Goal: Communication & Community: Answer question/provide support

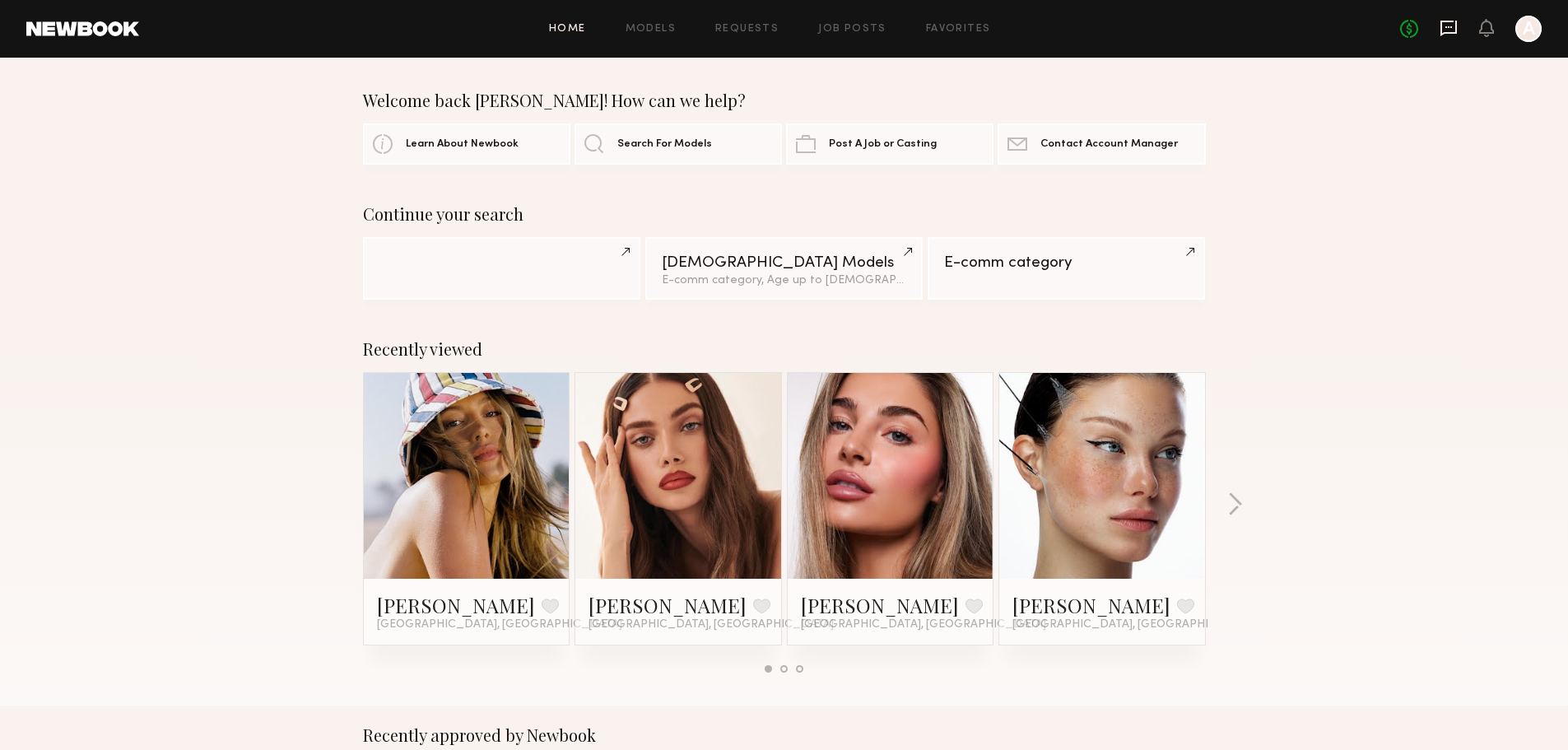
click at [1443, 28] on icon at bounding box center [1448, 28] width 18 height 18
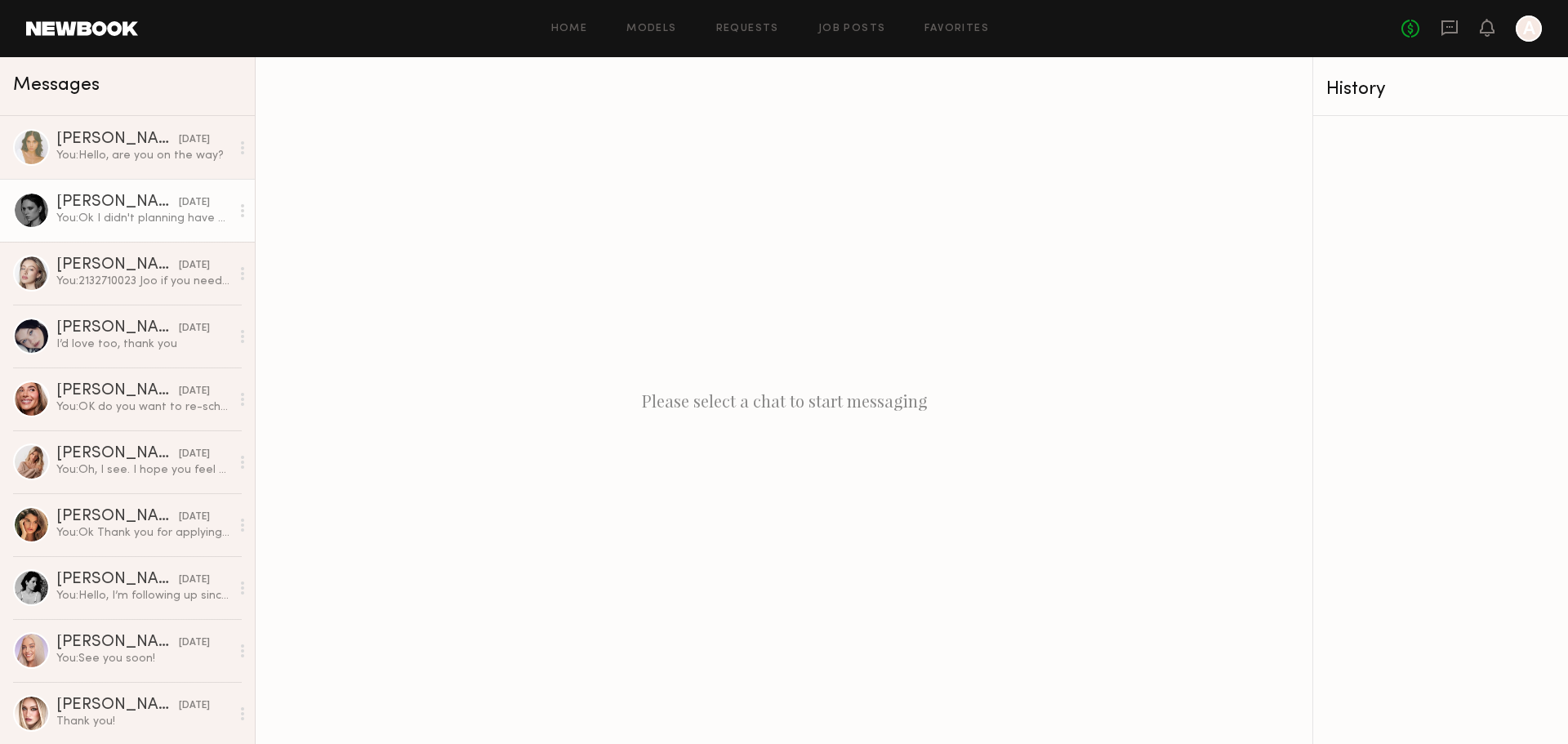
click at [115, 209] on div "[PERSON_NAME]" at bounding box center [117, 202] width 122 height 17
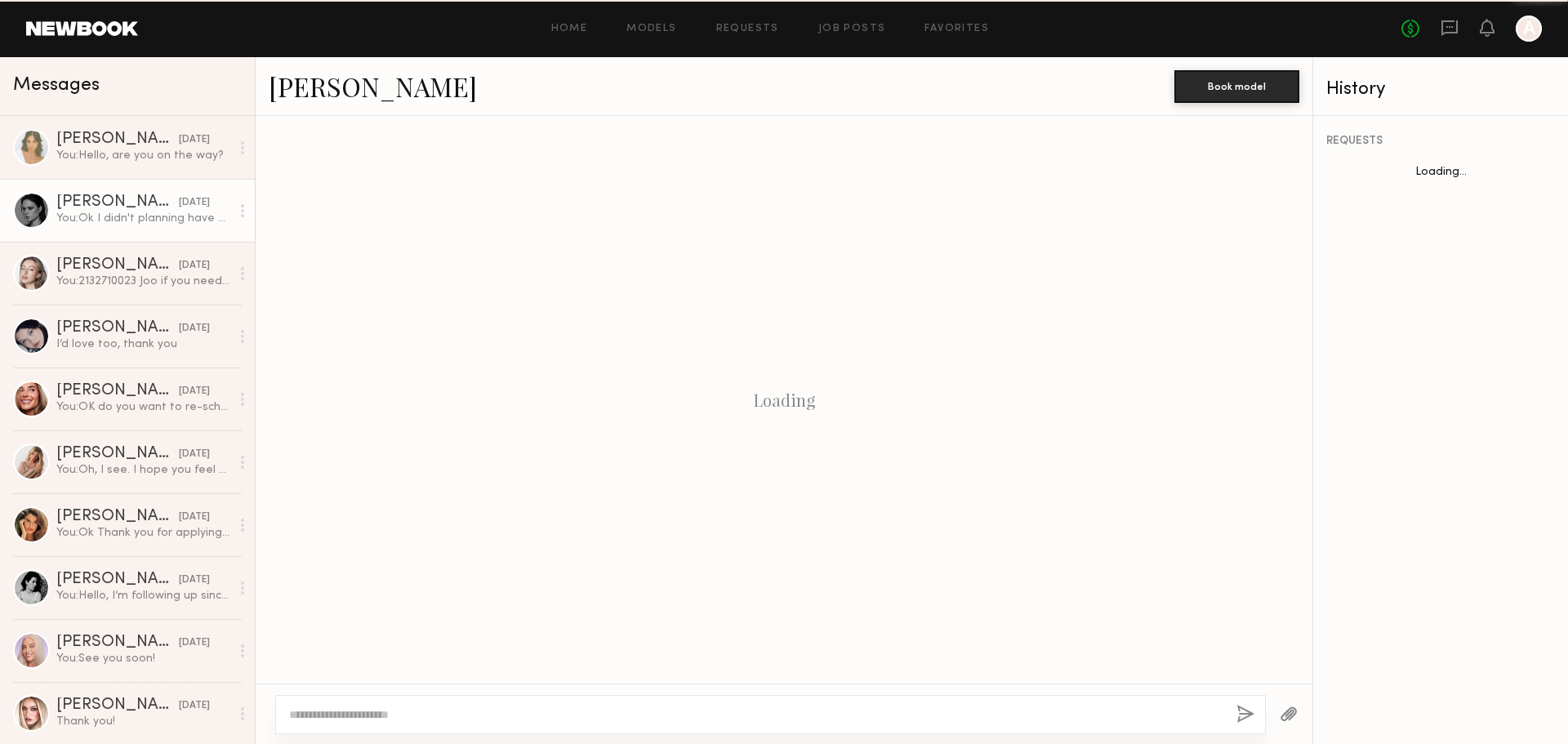
scroll to position [912, 0]
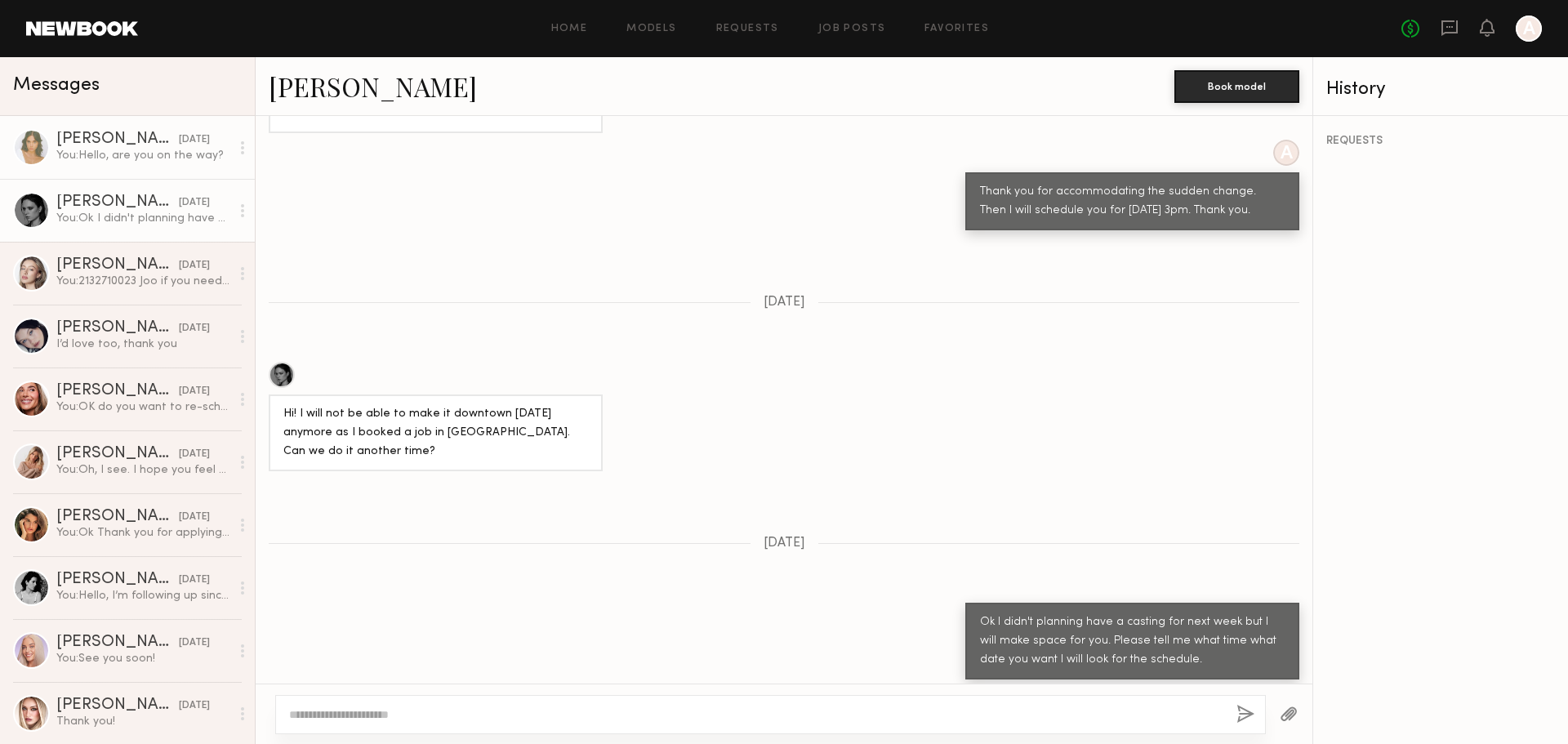
click at [179, 140] on div "[DATE]" at bounding box center [195, 140] width 31 height 16
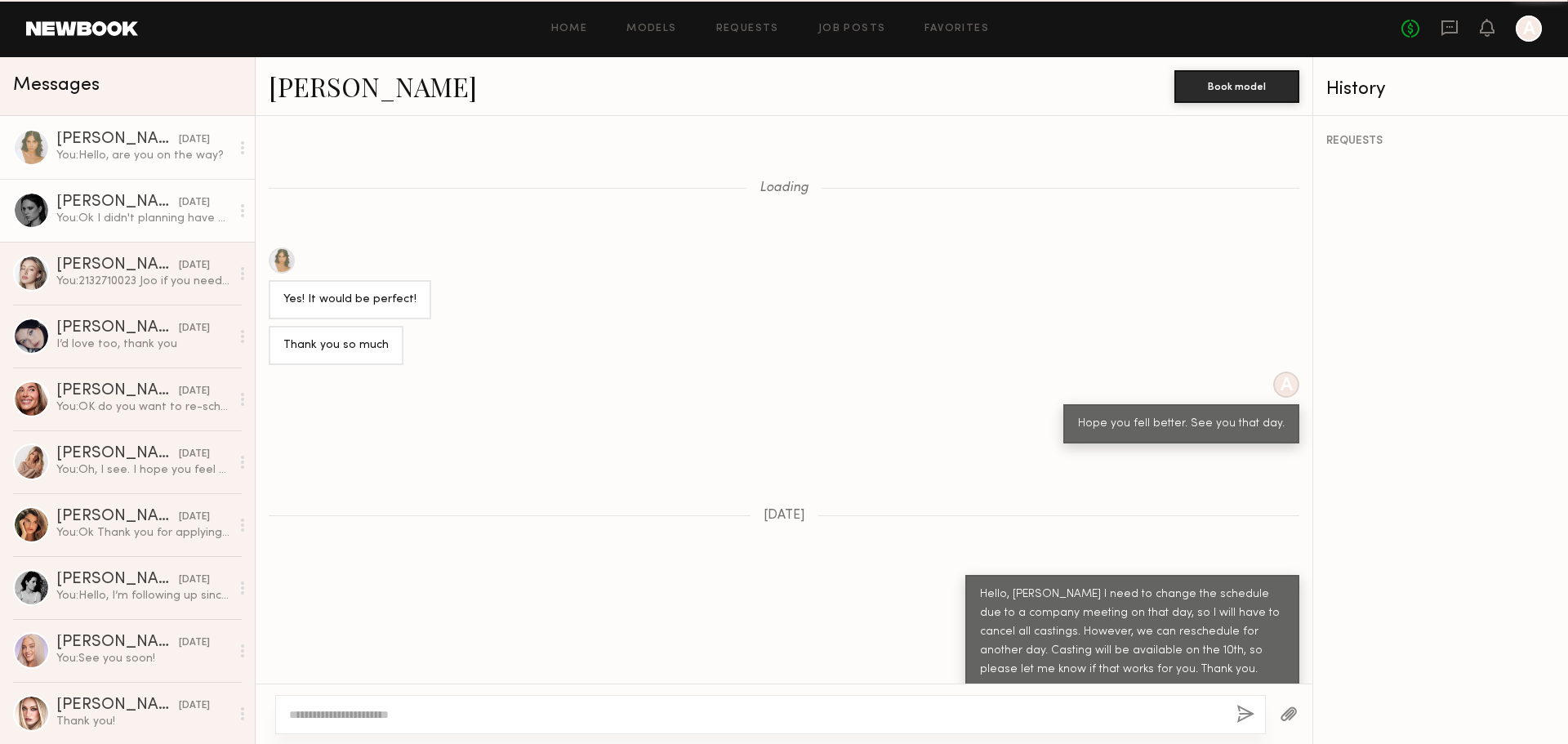
scroll to position [555, 0]
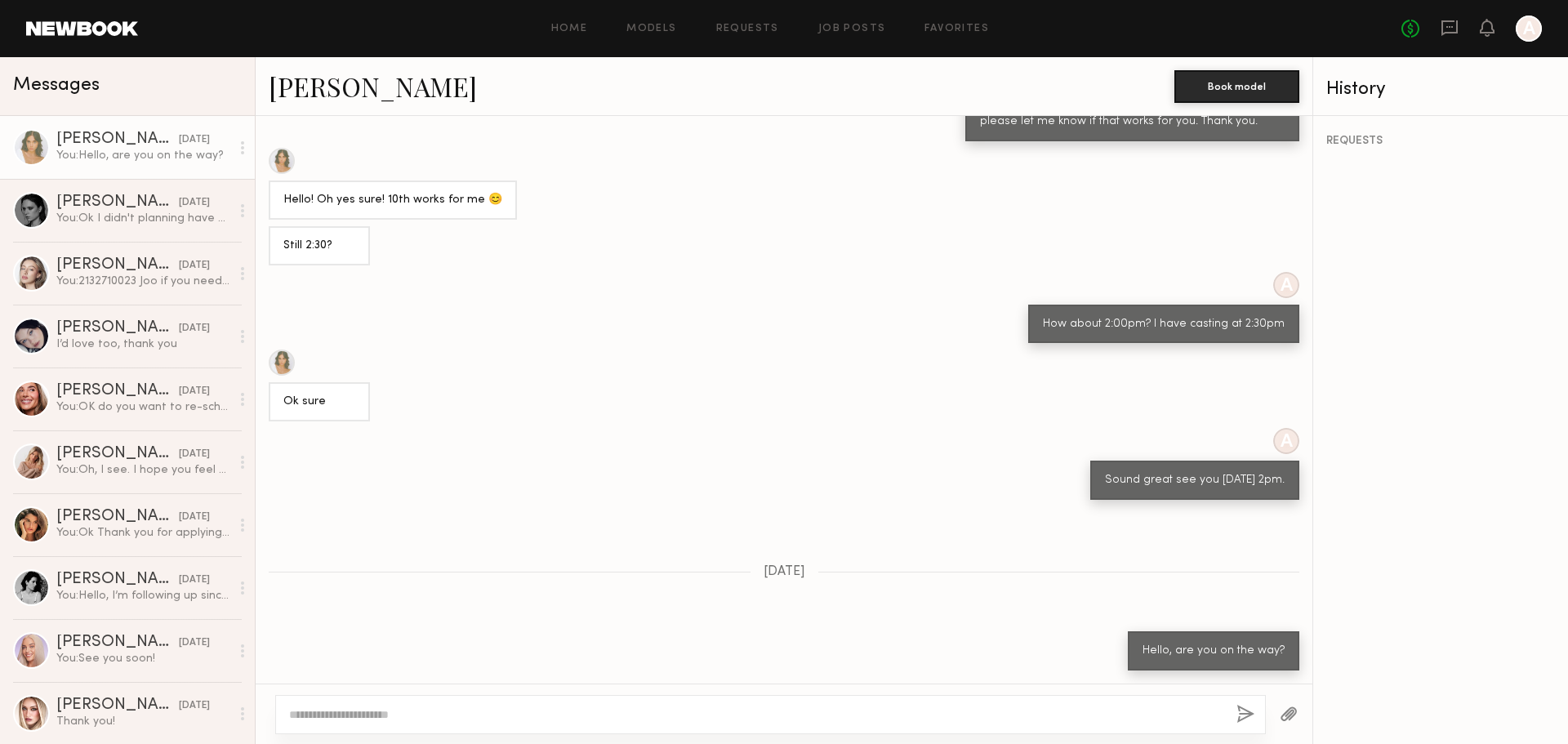
click at [545, 349] on div "Ok sure" at bounding box center [784, 385] width 1057 height 72
click at [879, 383] on div "Ok sure" at bounding box center [784, 385] width 1057 height 72
click at [632, 334] on div "A How about 2:00pm? I have casting at 2:30pm" at bounding box center [784, 307] width 1057 height 72
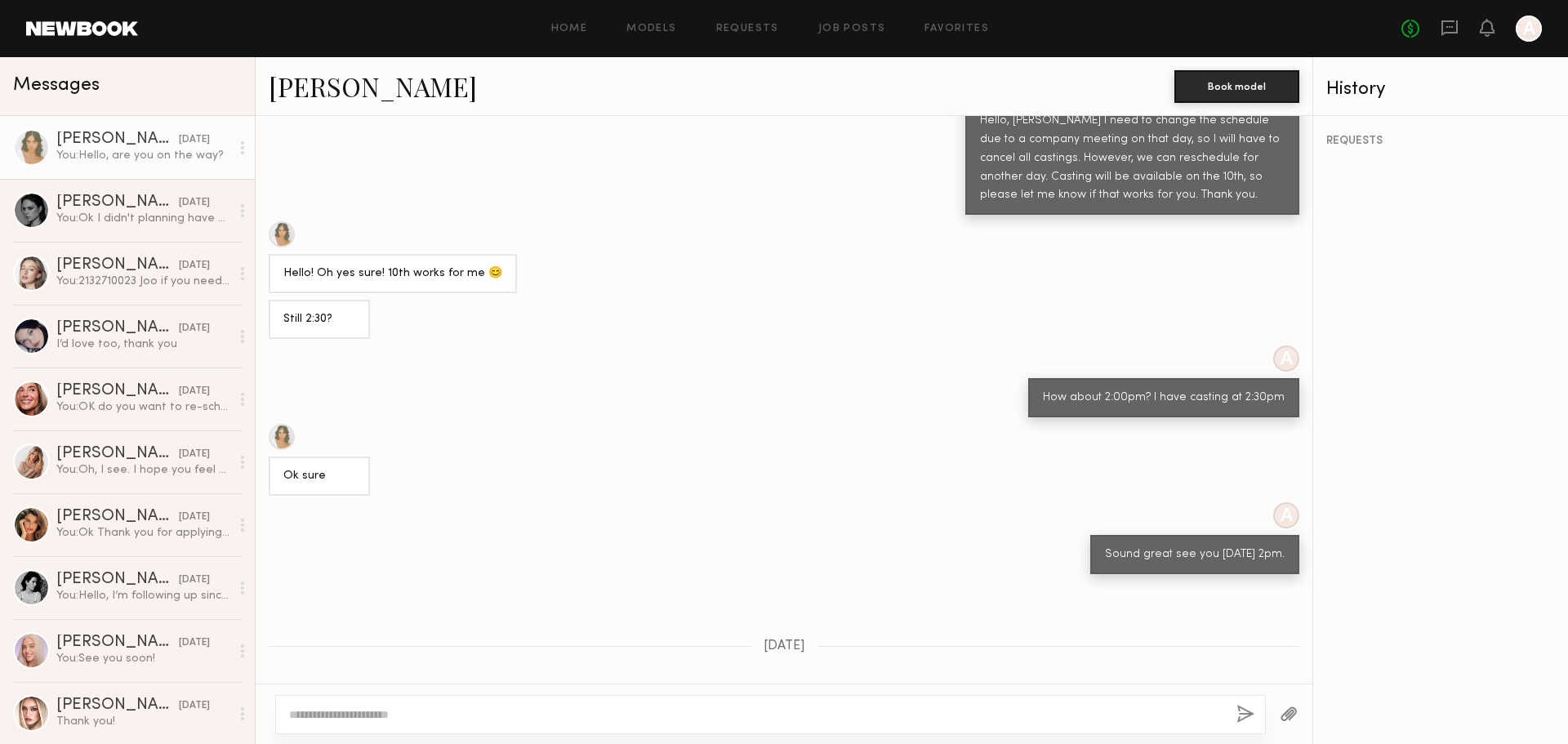
scroll to position [1853, 0]
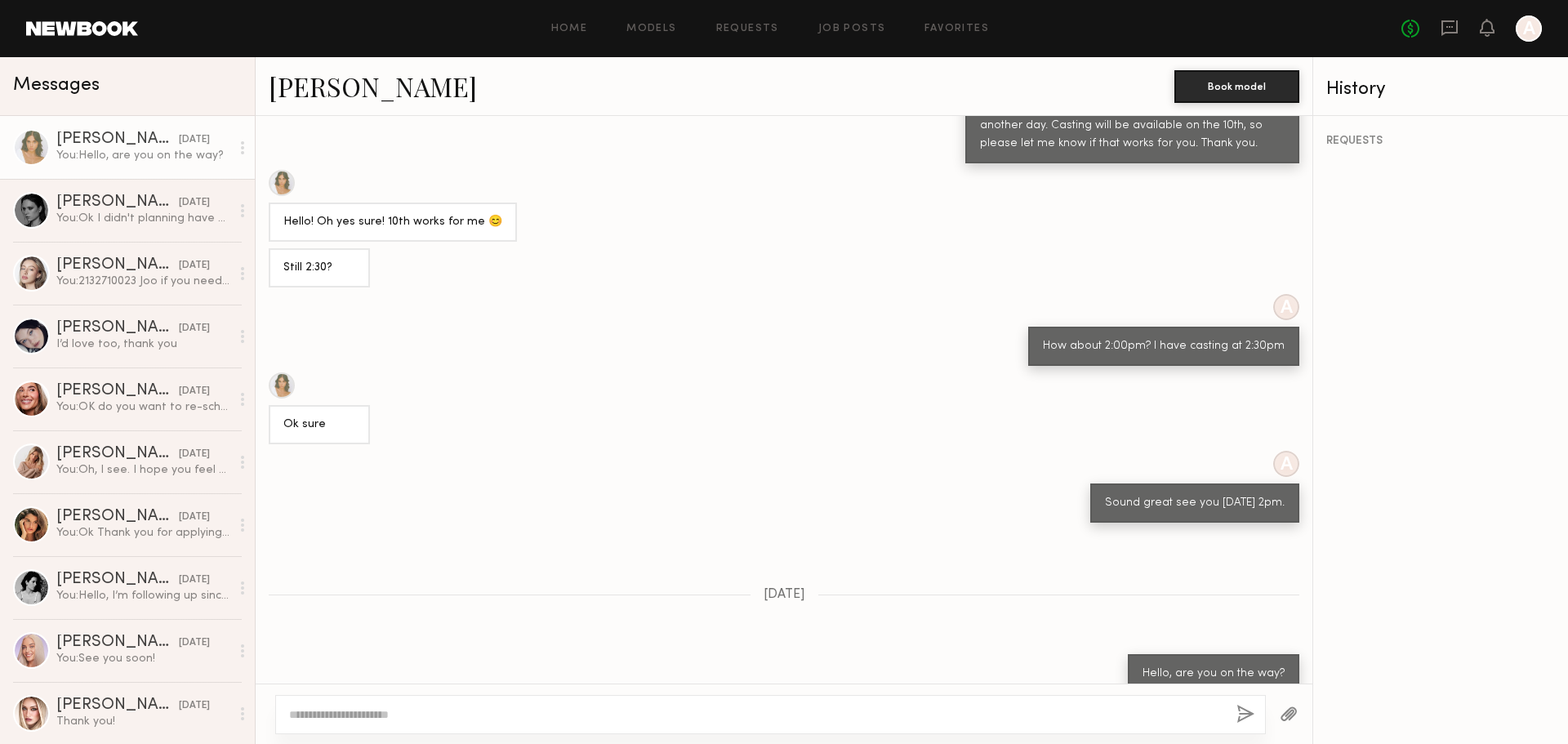
click at [672, 403] on div "Ok sure" at bounding box center [784, 407] width 1057 height 72
click at [738, 398] on div "Ok sure" at bounding box center [784, 407] width 1057 height 72
